Goal: Task Accomplishment & Management: Manage account settings

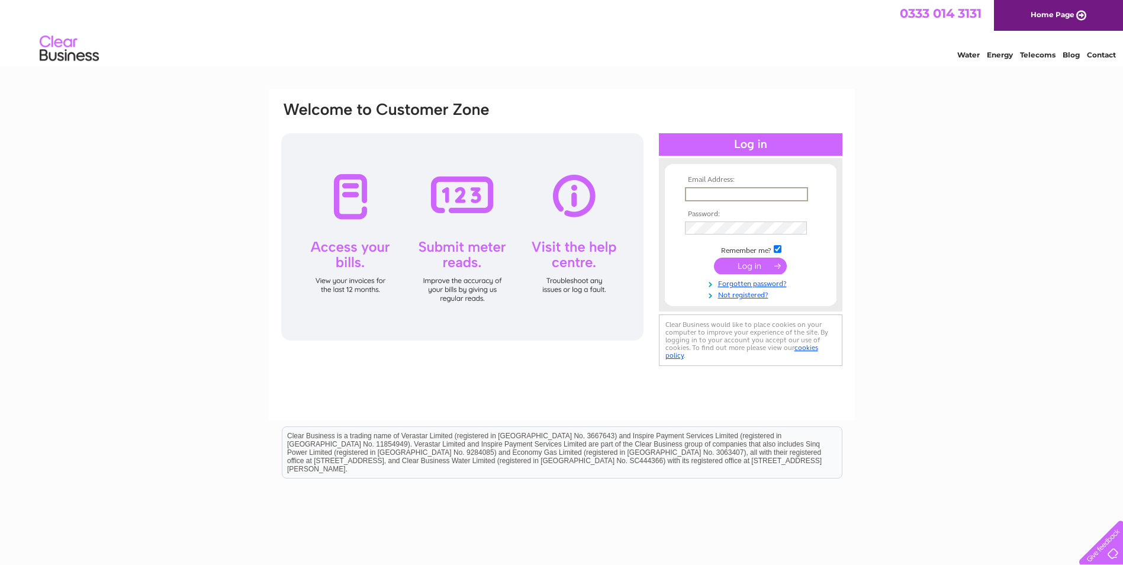
click at [796, 192] on input "text" at bounding box center [746, 194] width 123 height 14
type input "[EMAIL_ADDRESS][DOMAIN_NAME]"
click at [671, 229] on form "Email Address: knmotorrepairs@hotmail.com Password:" at bounding box center [751, 238] width 172 height 124
click at [714, 257] on input "submit" at bounding box center [750, 265] width 73 height 17
